Goal: Understand process/instructions

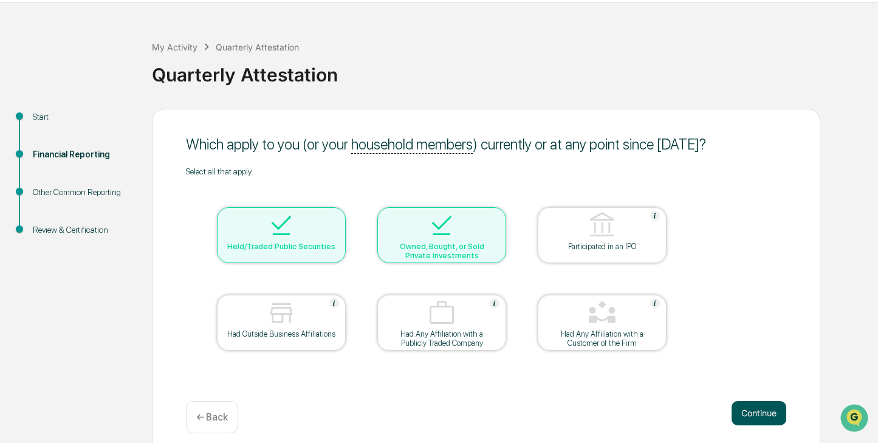
click at [753, 409] on button "Continue" at bounding box center [758, 413] width 55 height 24
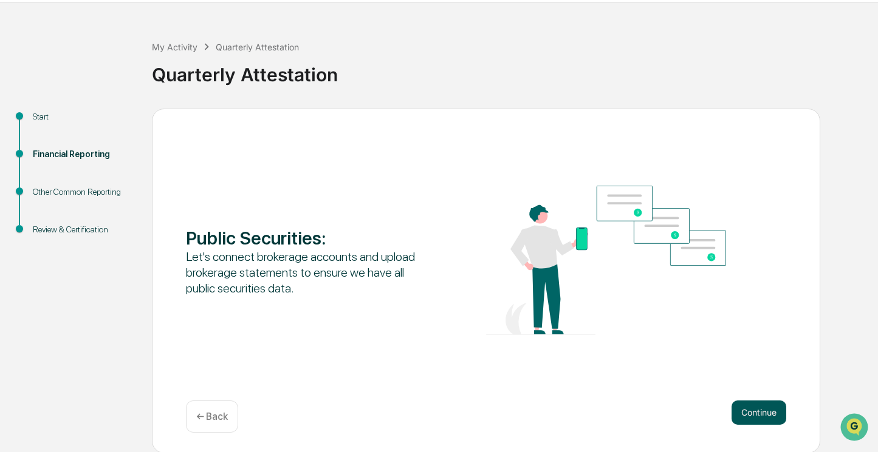
click at [751, 411] on button "Continue" at bounding box center [758, 413] width 55 height 24
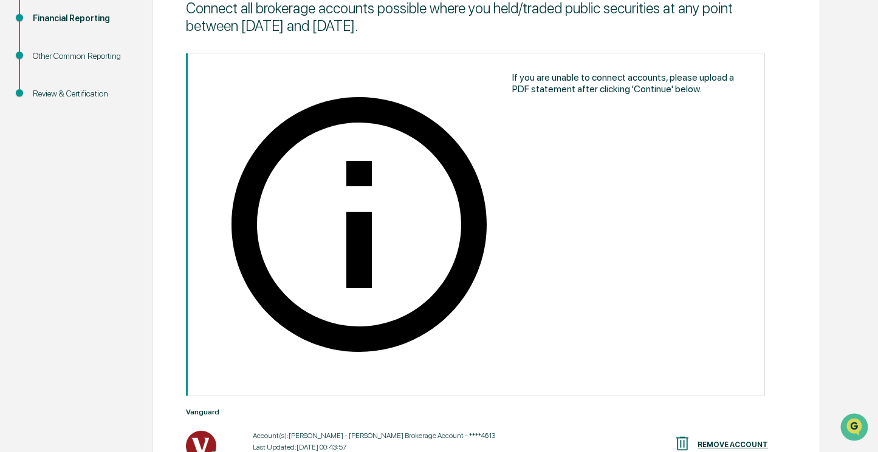
scroll to position [211, 0]
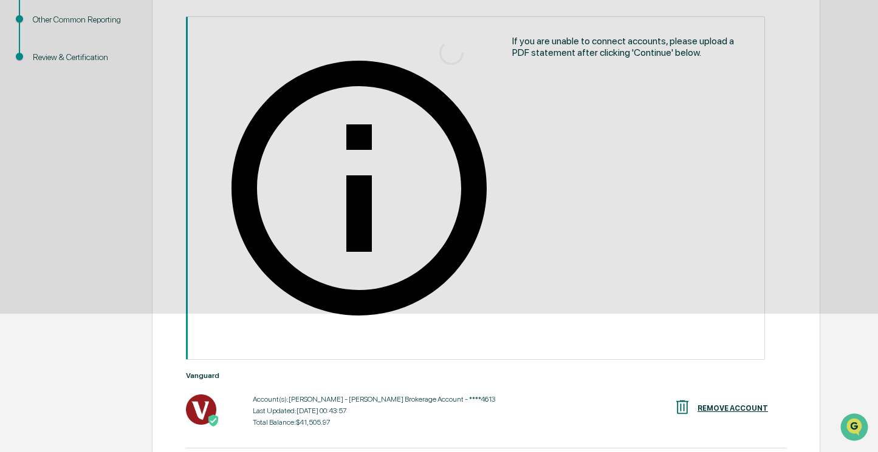
scroll to position [37, 0]
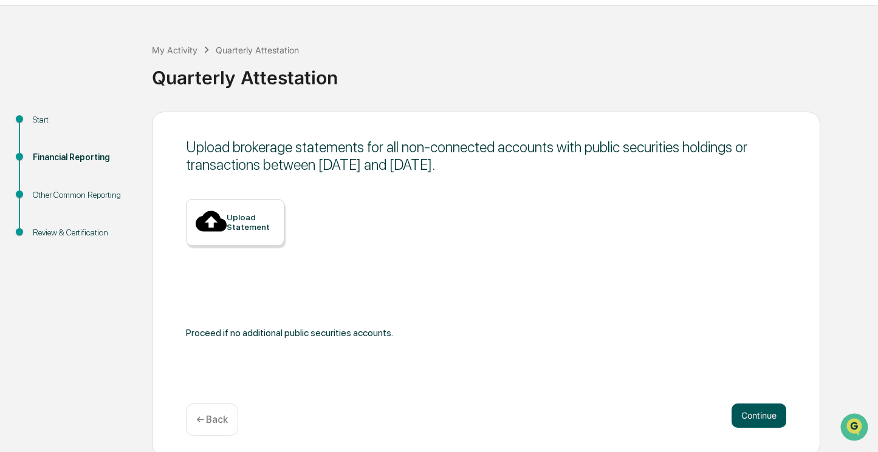
click at [755, 418] on button "Continue" at bounding box center [758, 416] width 55 height 24
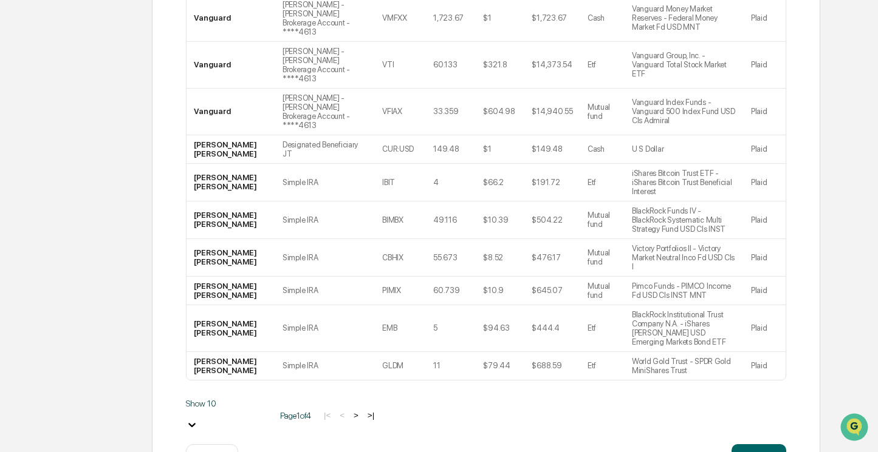
scroll to position [292, 0]
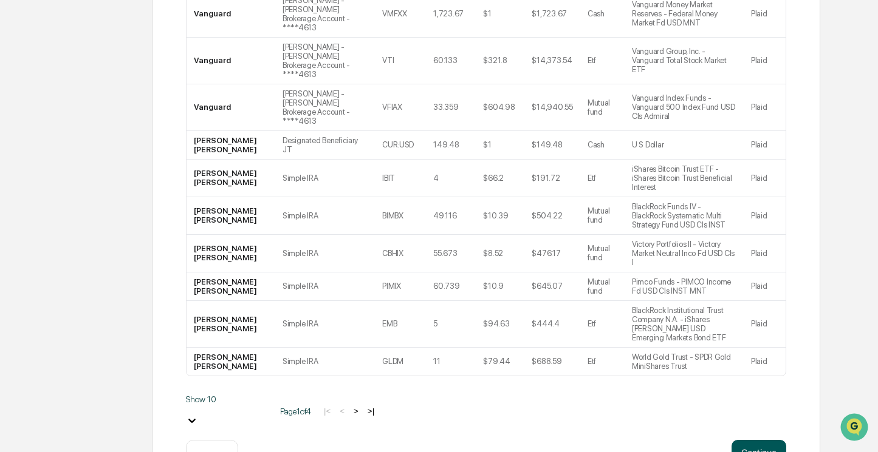
click at [756, 440] on button "Continue" at bounding box center [758, 452] width 55 height 24
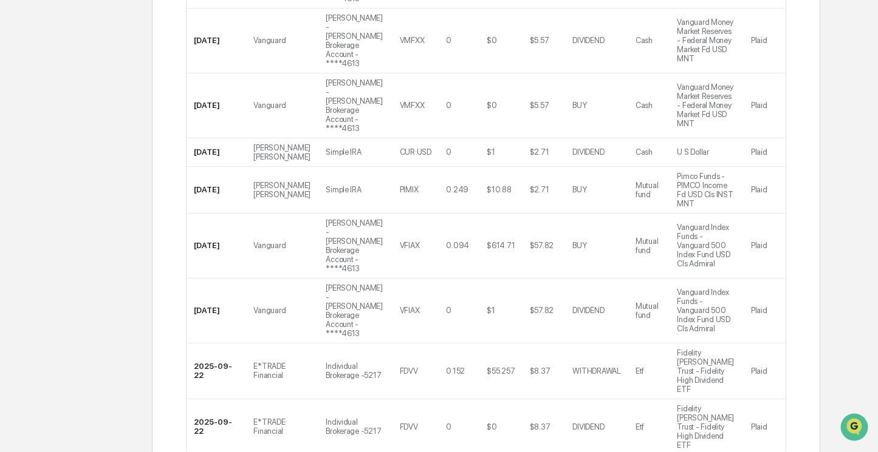
scroll to position [466, 0]
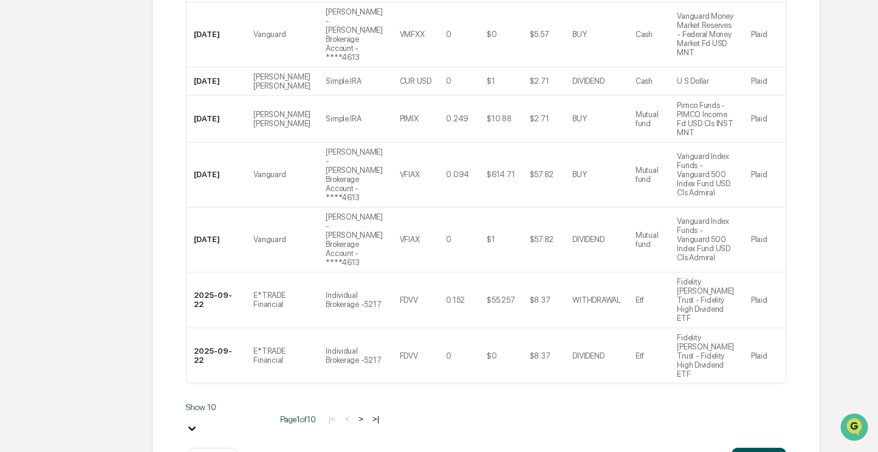
click at [756, 448] on button "Continue" at bounding box center [758, 460] width 55 height 24
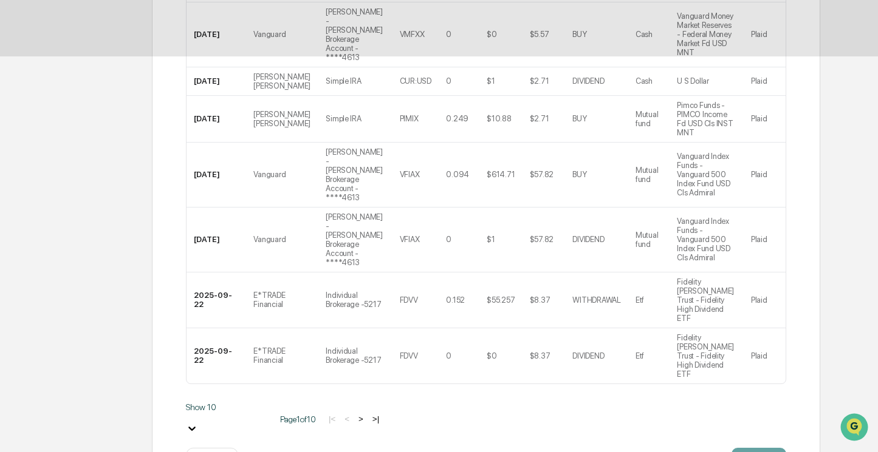
scroll to position [37, 0]
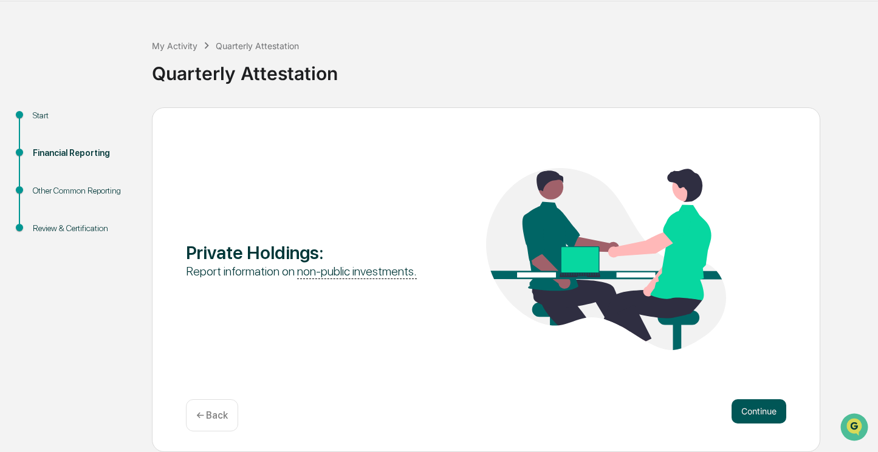
click at [763, 410] on button "Continue" at bounding box center [758, 412] width 55 height 24
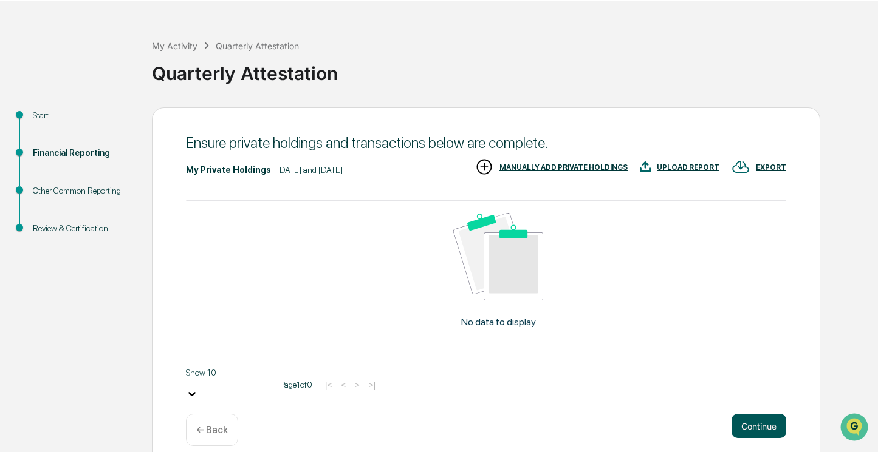
click at [754, 415] on button "Continue" at bounding box center [758, 426] width 55 height 24
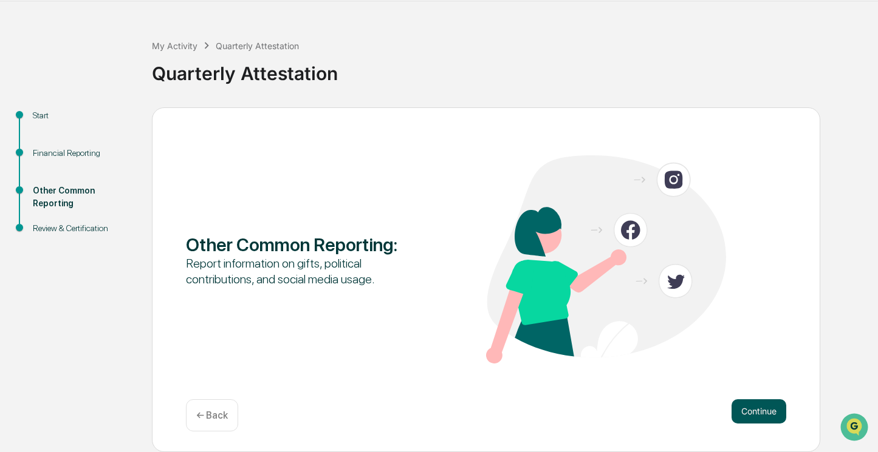
click at [758, 409] on button "Continue" at bounding box center [758, 412] width 55 height 24
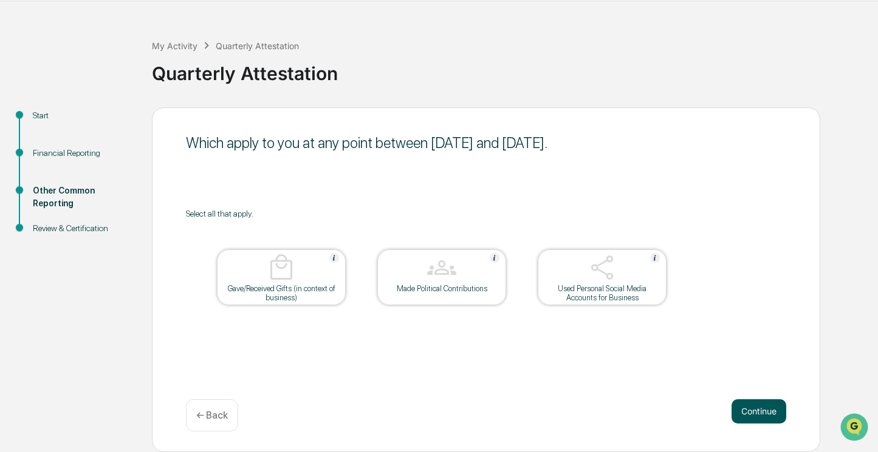
click at [763, 413] on button "Continue" at bounding box center [758, 412] width 55 height 24
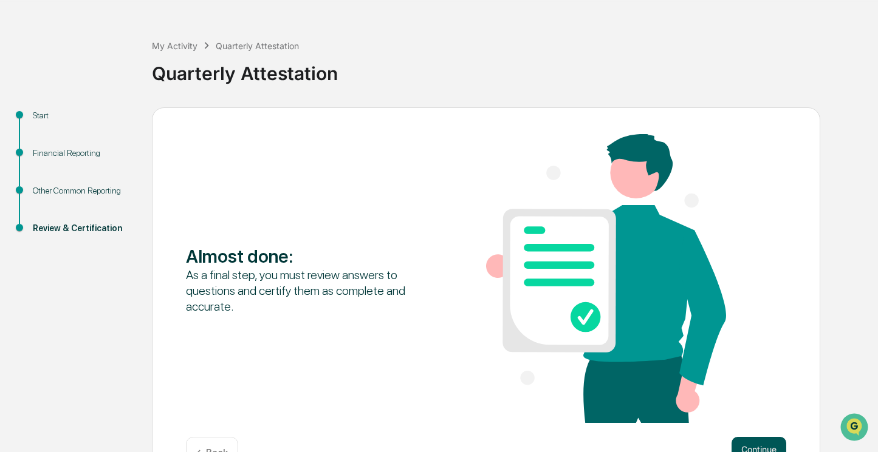
click at [754, 446] on button "Continue" at bounding box center [758, 449] width 55 height 24
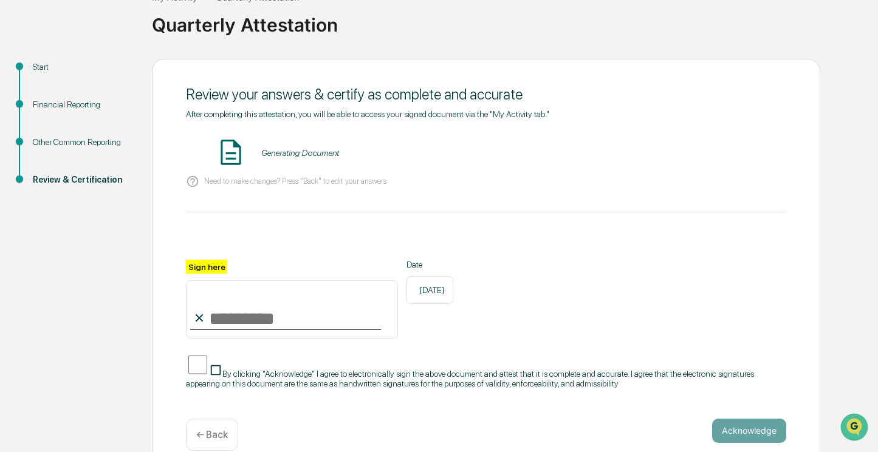
scroll to position [93, 0]
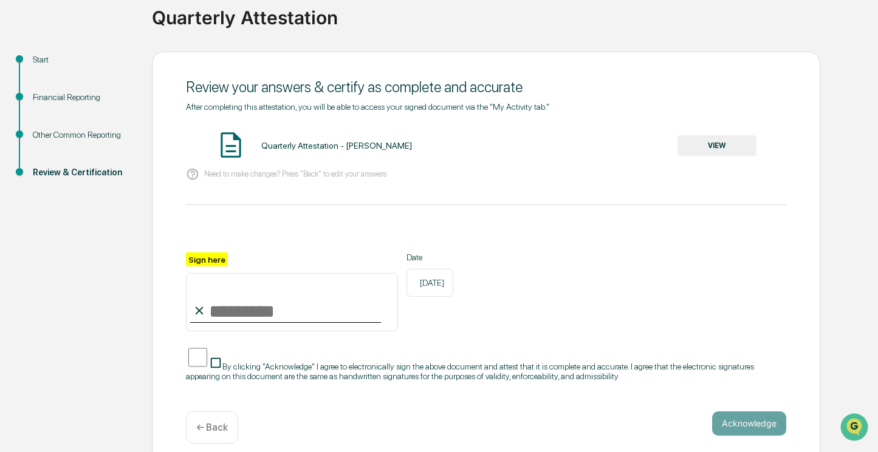
click at [289, 315] on input "Sign here" at bounding box center [292, 302] width 212 height 58
type input "**********"
click at [734, 415] on button "Acknowledge" at bounding box center [749, 424] width 74 height 24
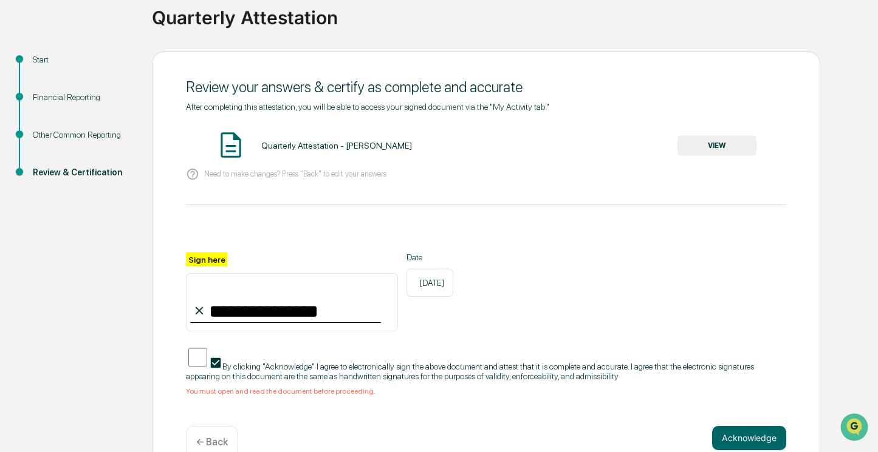
click at [253, 396] on div "**********" at bounding box center [486, 258] width 600 height 312
click at [720, 148] on button "VIEW" at bounding box center [716, 145] width 79 height 21
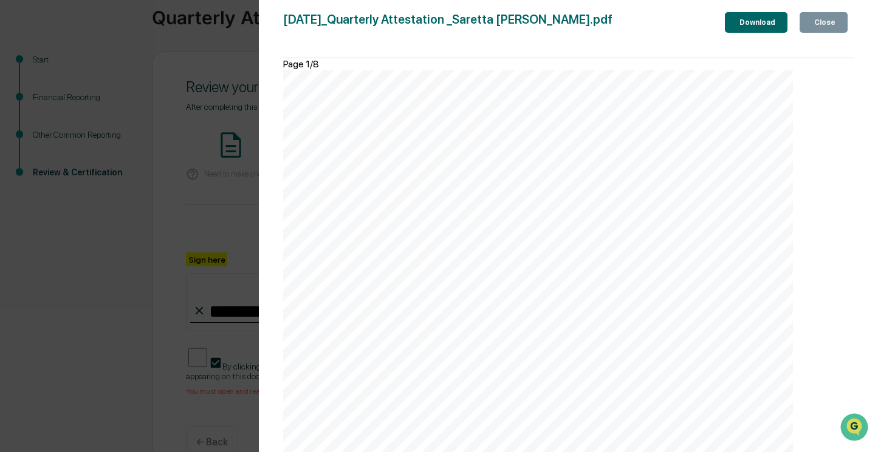
scroll to position [2675, 0]
click at [811, 29] on button "Close" at bounding box center [823, 22] width 48 height 21
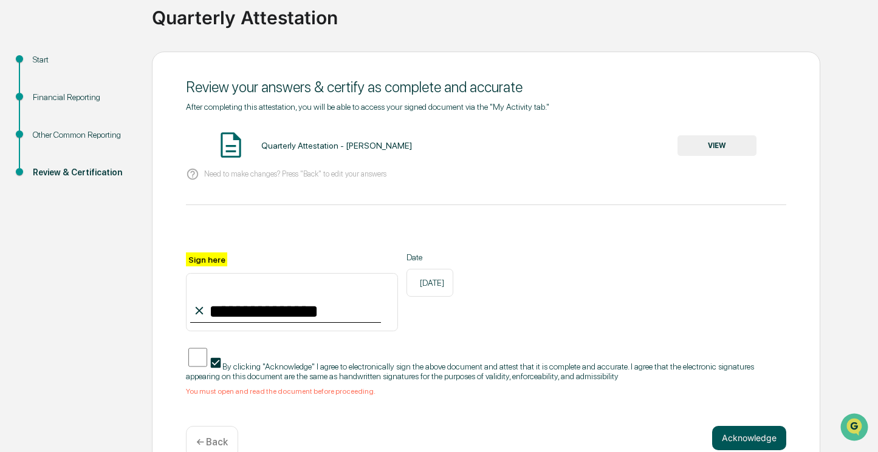
click at [749, 426] on button "Acknowledge" at bounding box center [749, 438] width 74 height 24
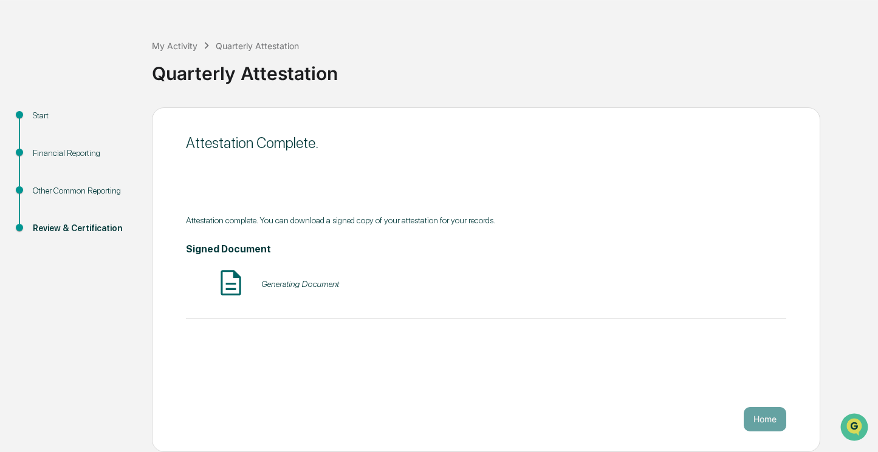
scroll to position [37, 0]
click at [728, 281] on button "VIEW" at bounding box center [716, 284] width 79 height 21
